Goal: Information Seeking & Learning: Find specific fact

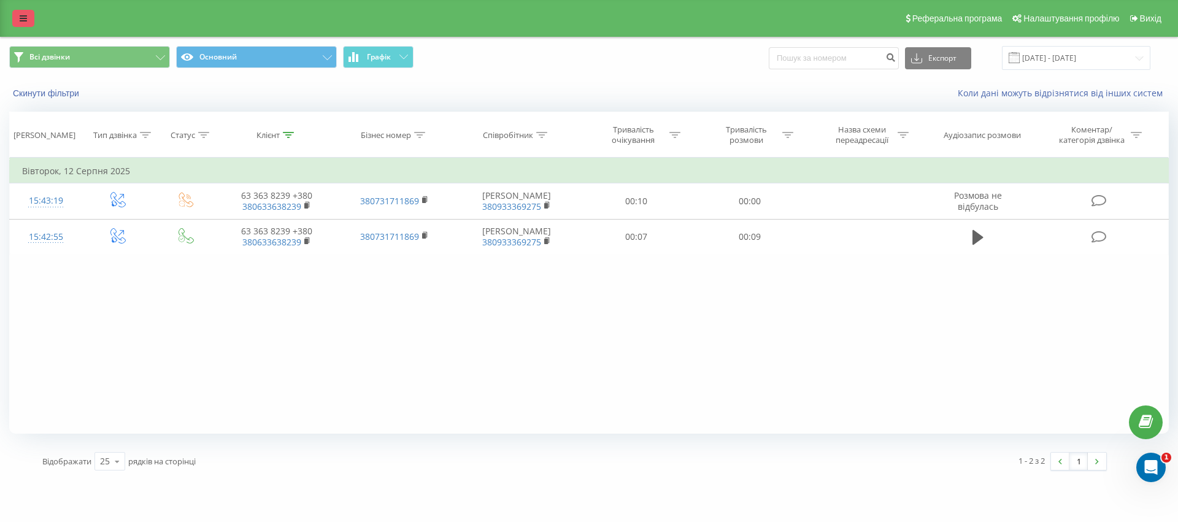
click at [20, 19] on icon at bounding box center [23, 18] width 7 height 9
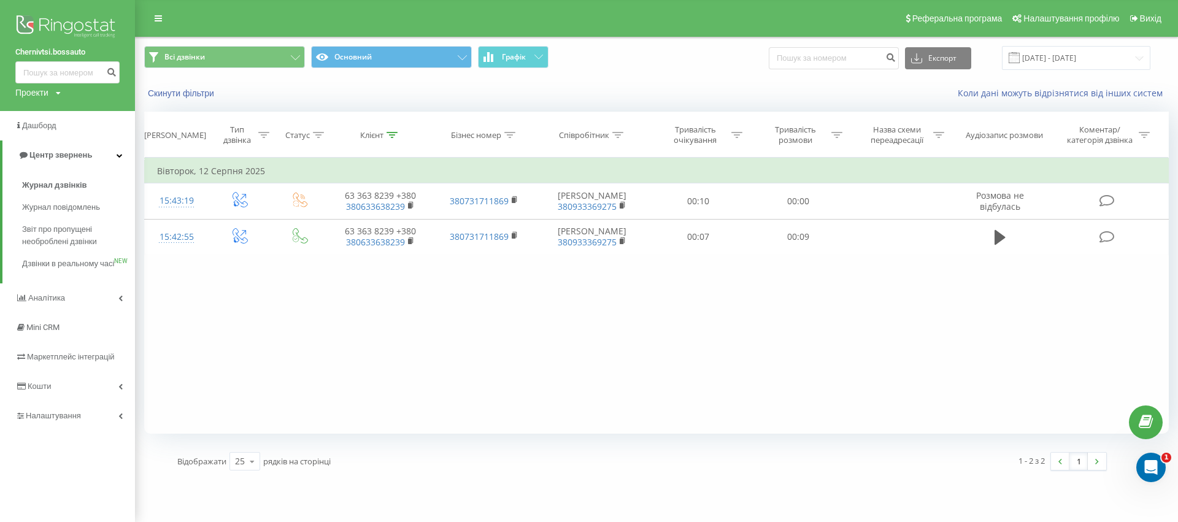
click at [50, 24] on img at bounding box center [67, 27] width 104 height 31
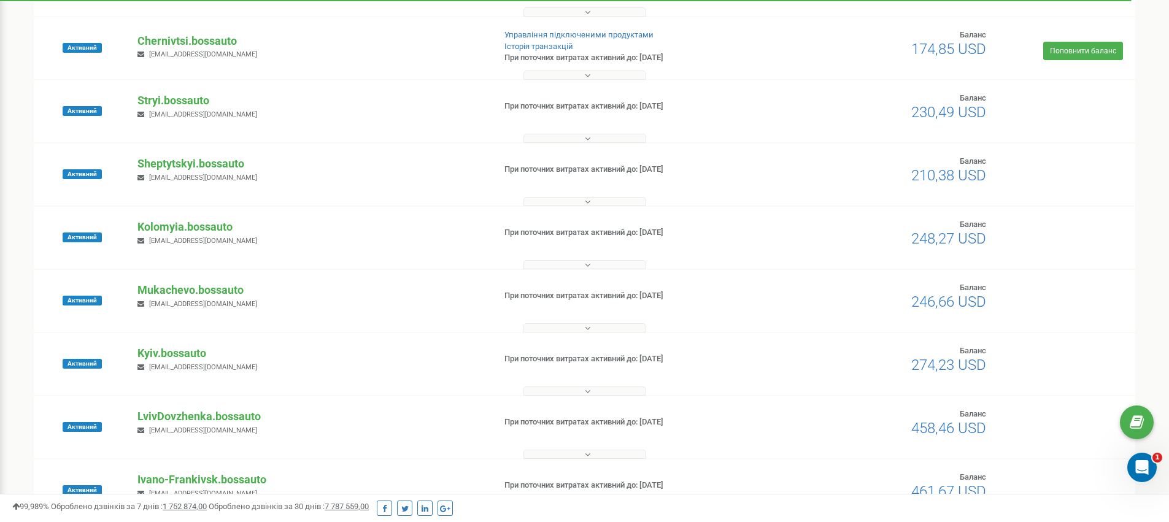
scroll to position [175, 0]
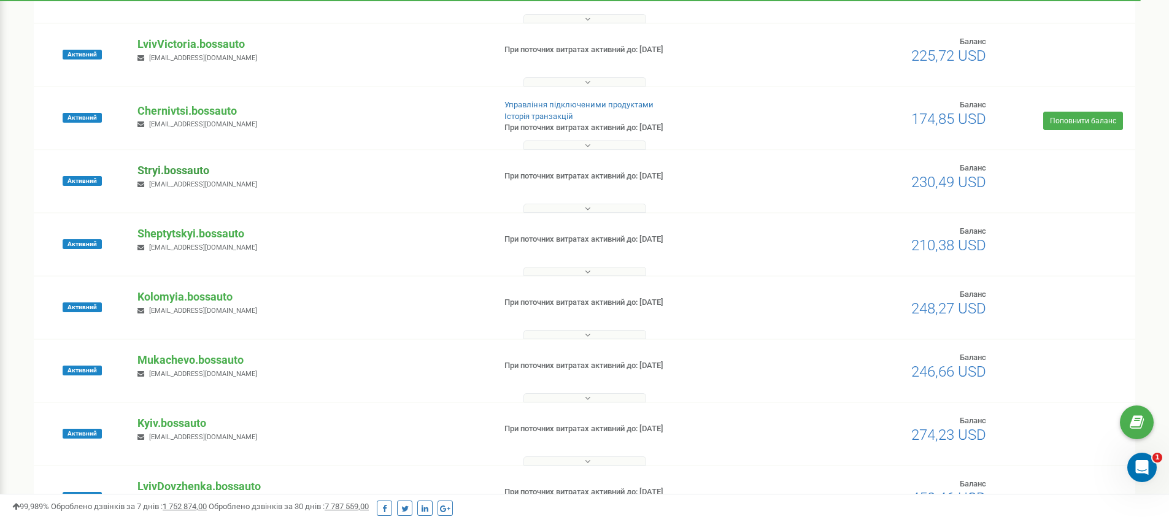
click at [166, 172] on p "Stryi.bossauto" at bounding box center [310, 171] width 347 height 16
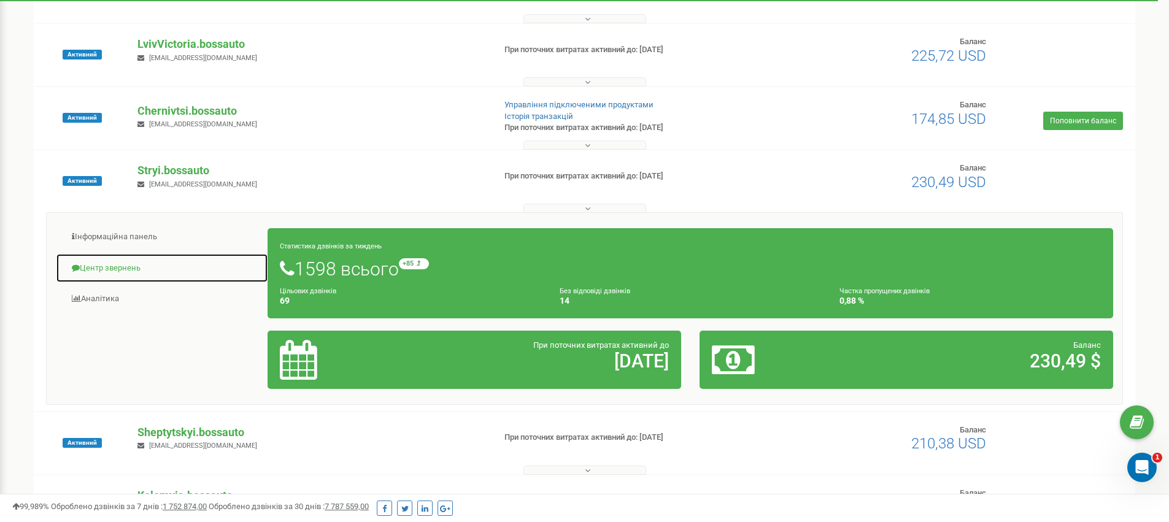
click at [103, 258] on link "Центр звернень" at bounding box center [162, 268] width 212 height 30
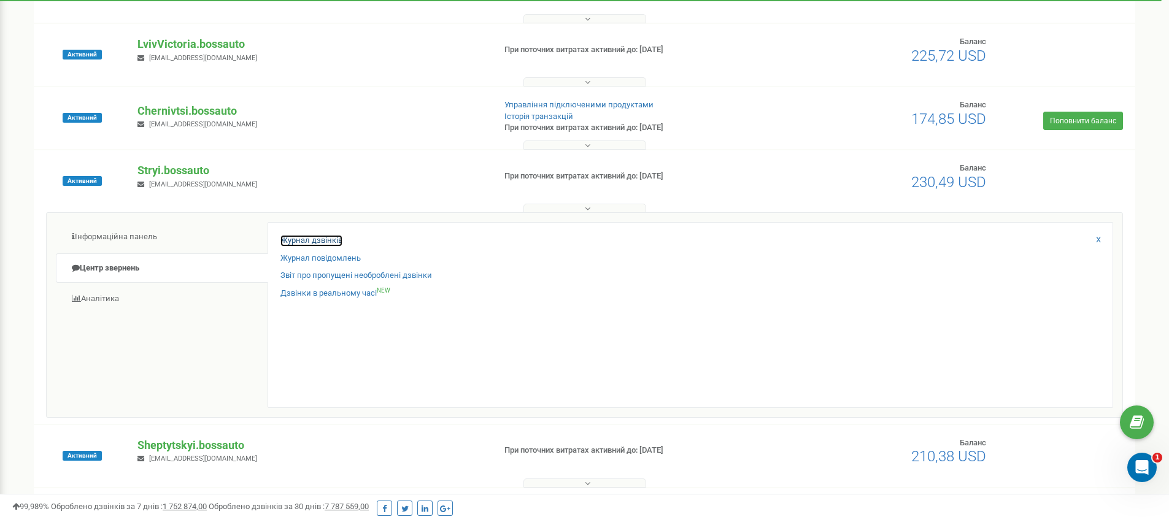
click at [287, 241] on link "Журнал дзвінків" at bounding box center [311, 241] width 62 height 12
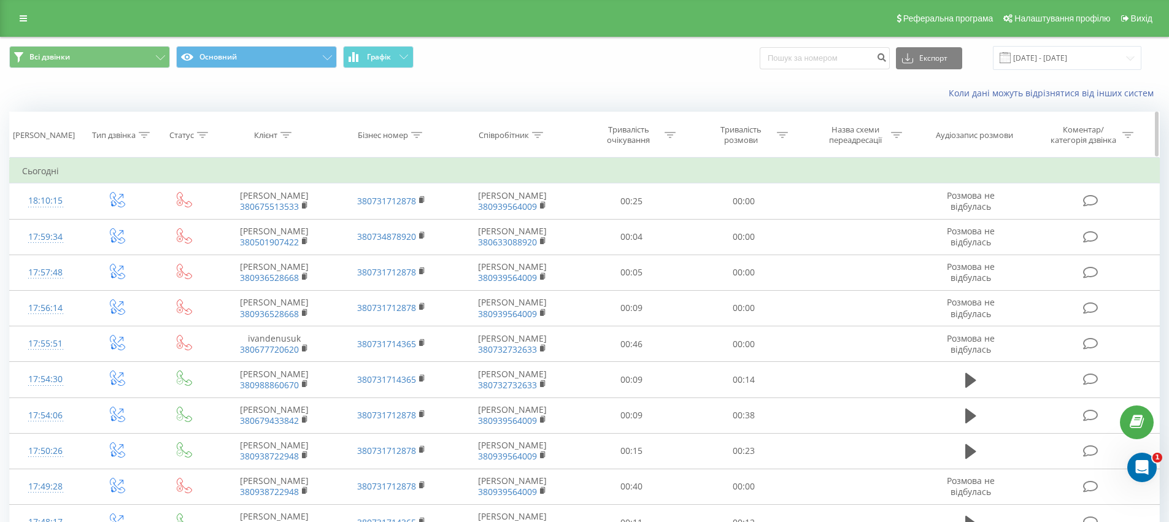
click at [290, 134] on icon at bounding box center [285, 135] width 11 height 6
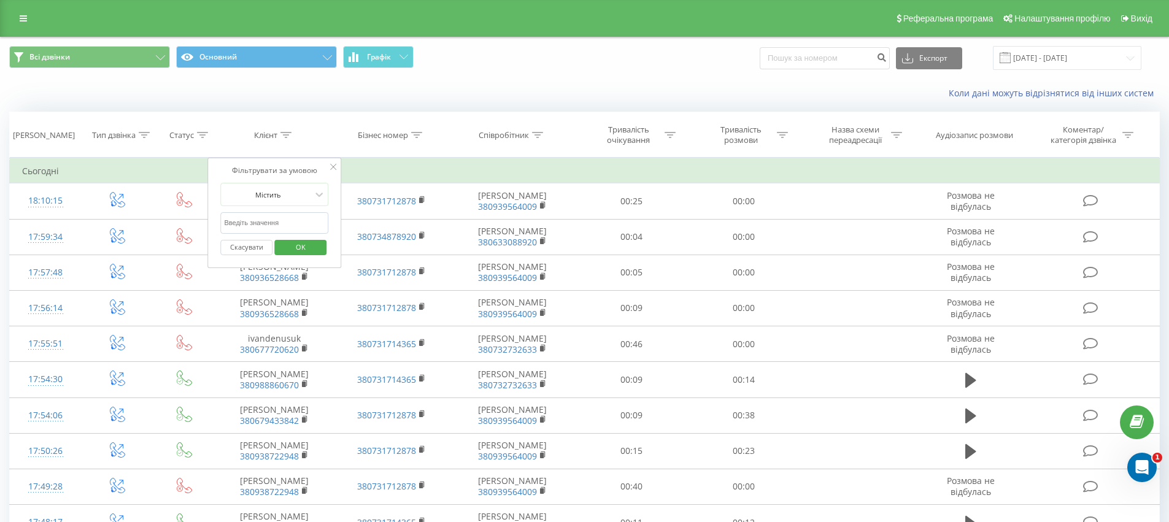
click at [264, 221] on input "text" at bounding box center [275, 222] width 108 height 21
paste input "50 068 4517"
click at [247, 220] on input "50 068 4517" at bounding box center [275, 222] width 108 height 21
click at [234, 223] on input "50 0684517" at bounding box center [275, 222] width 108 height 21
type input "500684517"
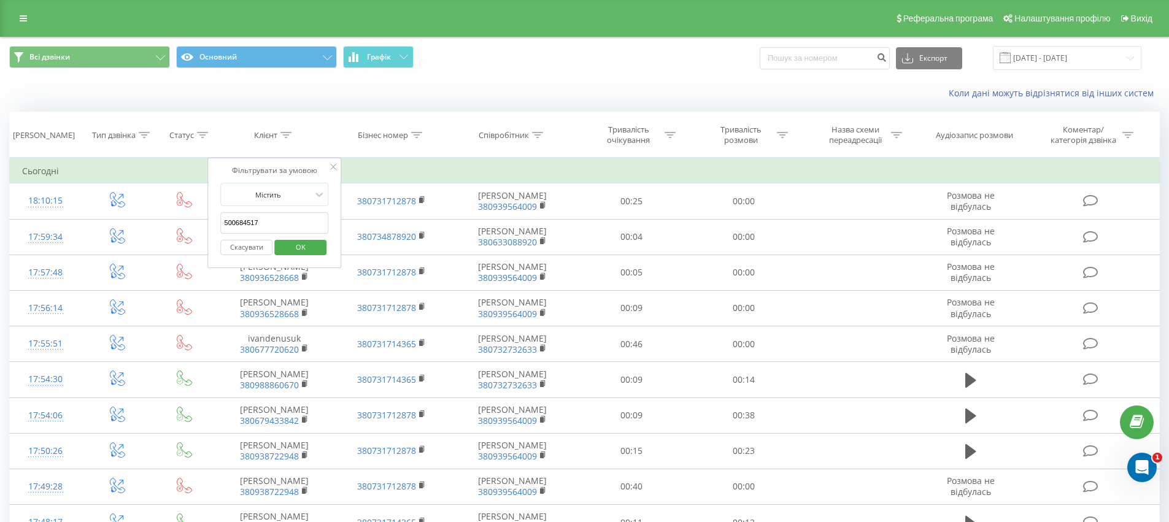
click at [296, 245] on span "OK" at bounding box center [300, 246] width 34 height 19
